Goal: Check status: Check status

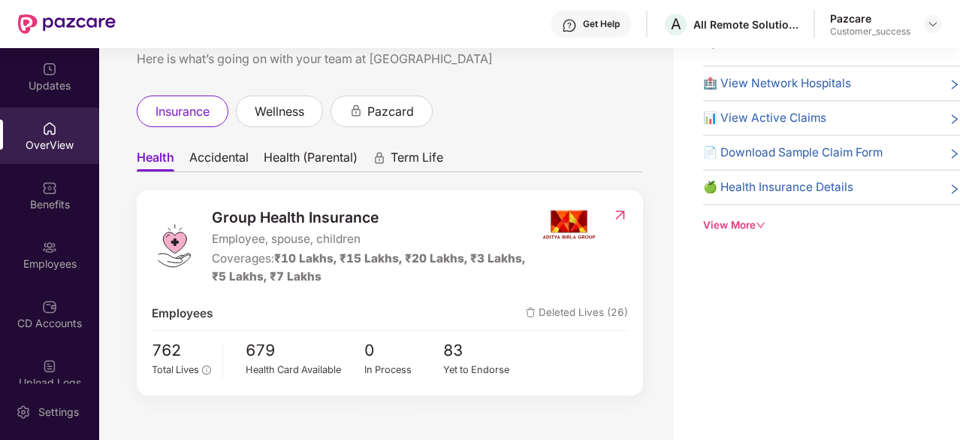
click at [601, 307] on span "Deleted Lives (26)" at bounding box center [577, 313] width 102 height 18
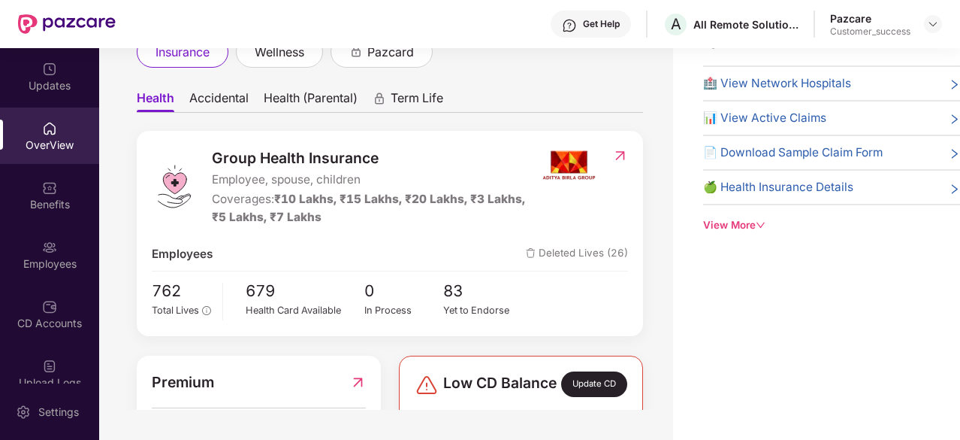
scroll to position [48, 0]
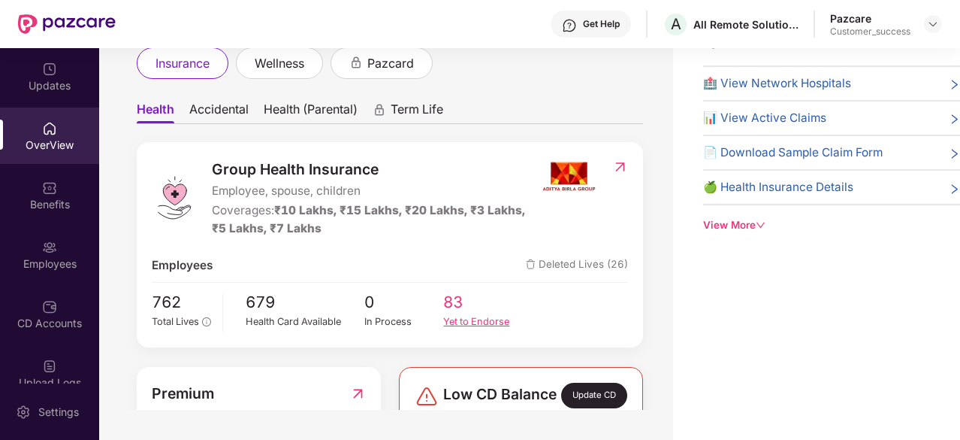
click at [465, 307] on span "83" at bounding box center [483, 302] width 80 height 25
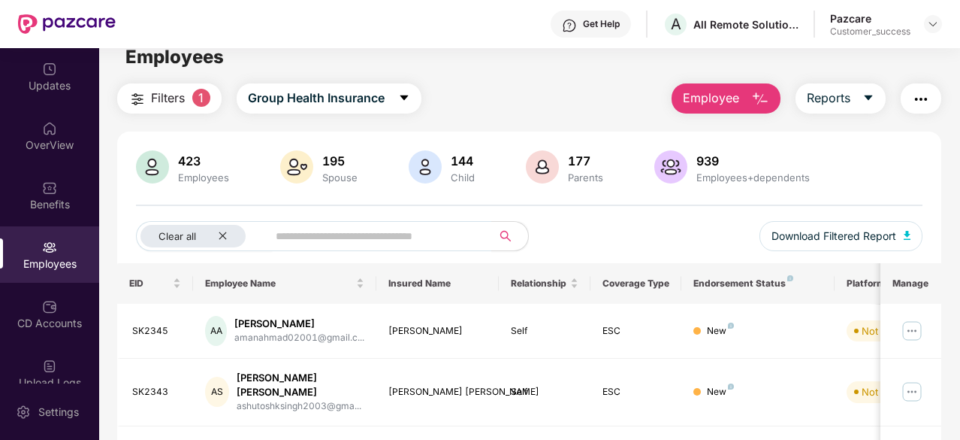
scroll to position [0, 0]
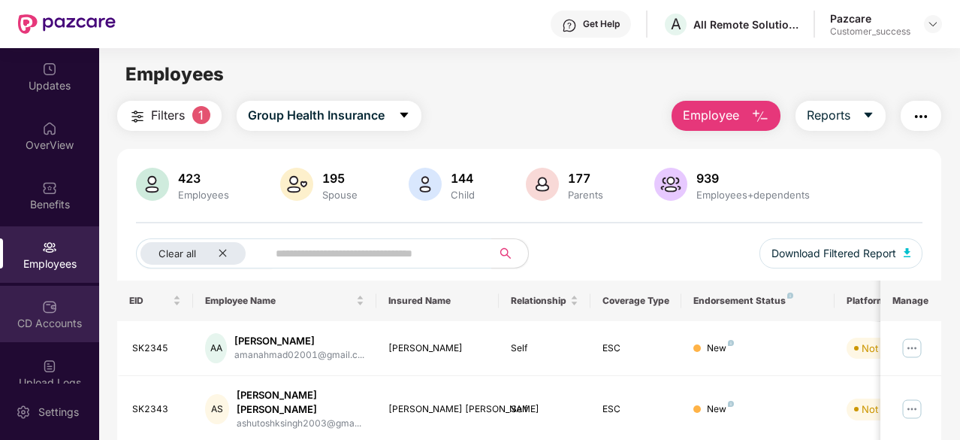
click at [58, 298] on div "CD Accounts" at bounding box center [49, 313] width 99 height 56
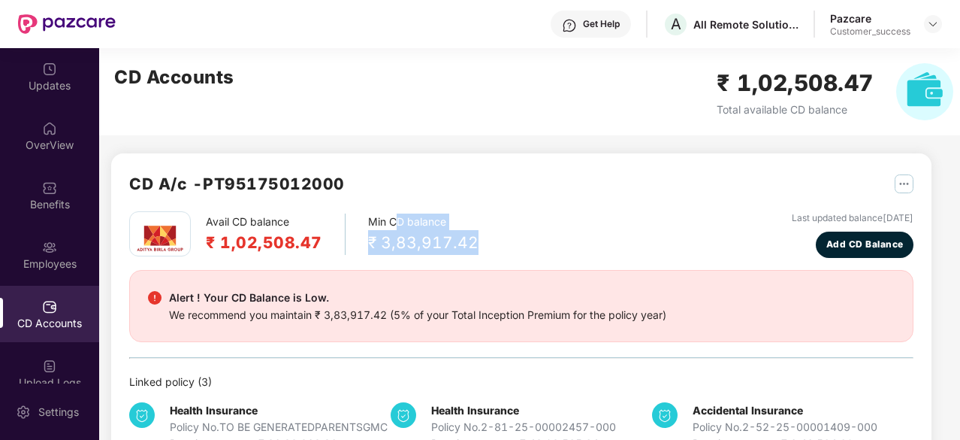
drag, startPoint x: 493, startPoint y: 243, endPoint x: 391, endPoint y: 226, distance: 102.8
click at [391, 226] on div "Avail CD balance ₹ 1,02,508.47 Min CD balance ₹ 3,83,917.42 Last updated balanc…" at bounding box center [521, 234] width 784 height 47
click at [535, 194] on div "CD A/c - PT95175012000" at bounding box center [521, 191] width 784 height 40
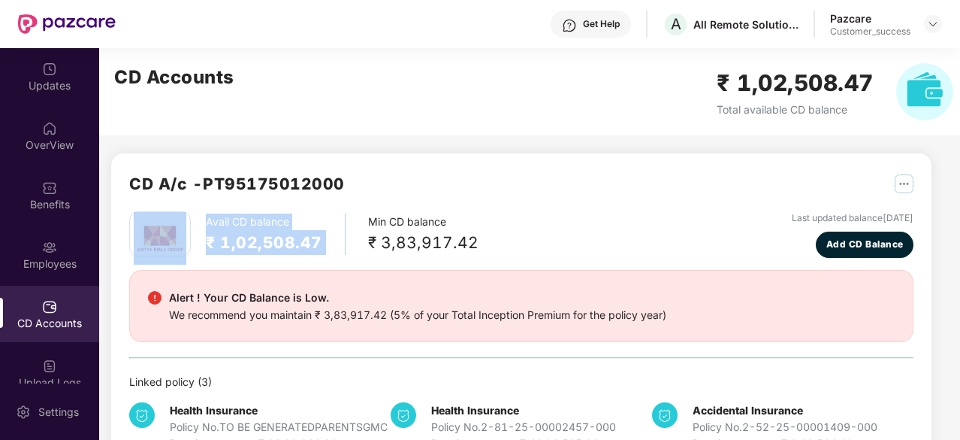
drag, startPoint x: 535, startPoint y: 194, endPoint x: 365, endPoint y: 213, distance: 170.9
click at [365, 213] on div "CD A/c - PT95175012000 Avail CD balance ₹ 1,02,508.47 Min CD balance ₹ 3,83,917…" at bounding box center [521, 311] width 784 height 280
click at [368, 213] on div "Min CD balance ₹ 3,83,917.42" at bounding box center [423, 233] width 110 height 41
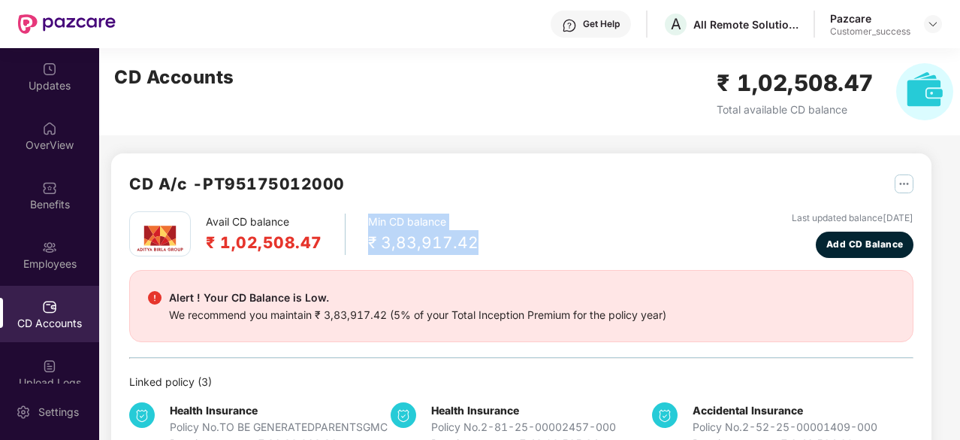
drag, startPoint x: 365, startPoint y: 213, endPoint x: 471, endPoint y: 241, distance: 109.5
click at [471, 241] on div "Avail CD balance ₹ 1,02,508.47 Min CD balance ₹ 3,83,917.42 Last updated balanc…" at bounding box center [521, 234] width 784 height 47
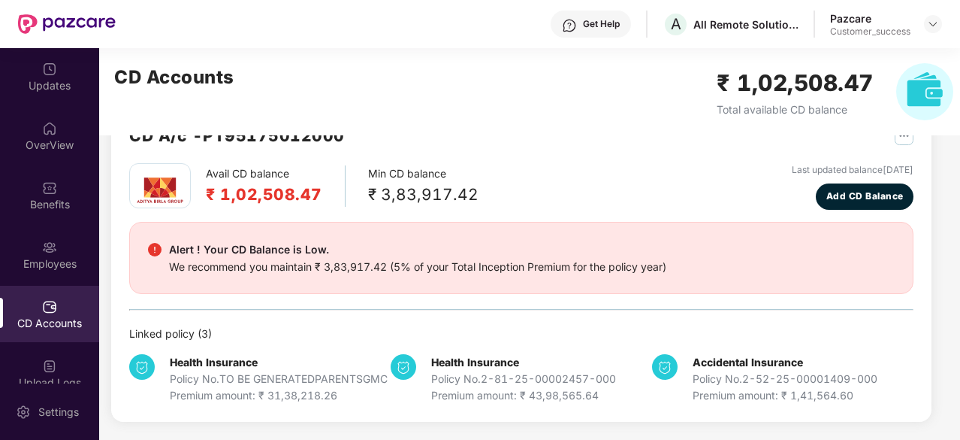
scroll to position [63, 0]
